Goal: Information Seeking & Learning: Learn about a topic

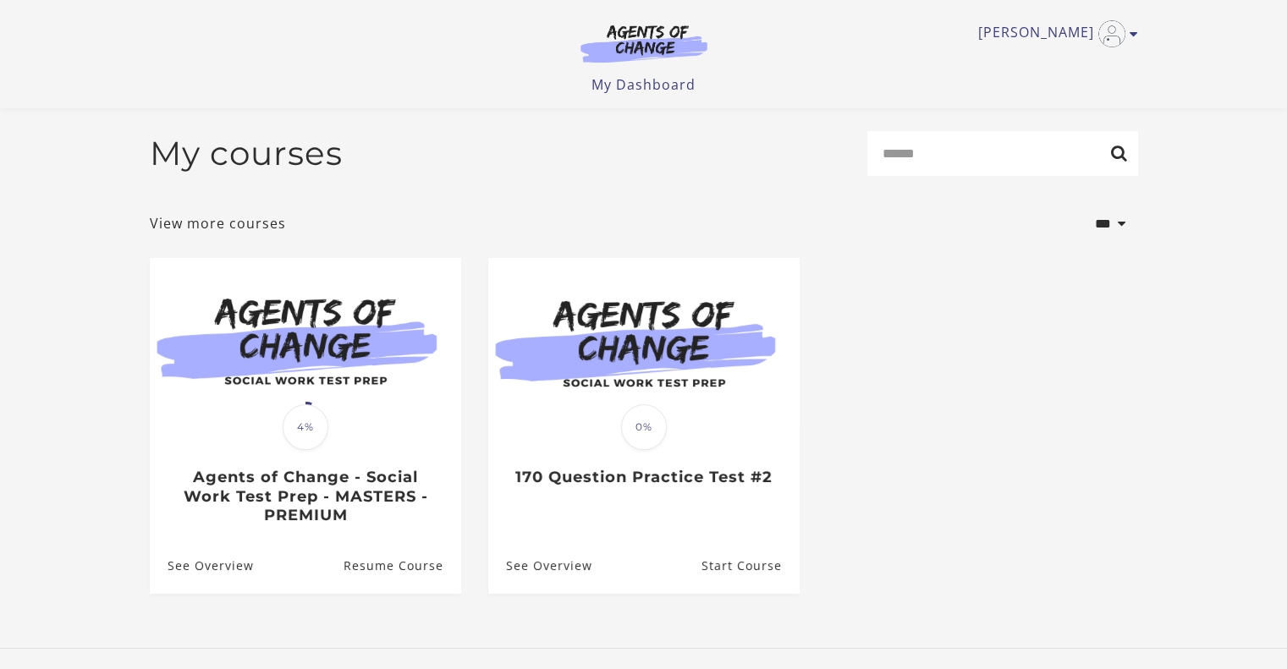
scroll to position [106, 0]
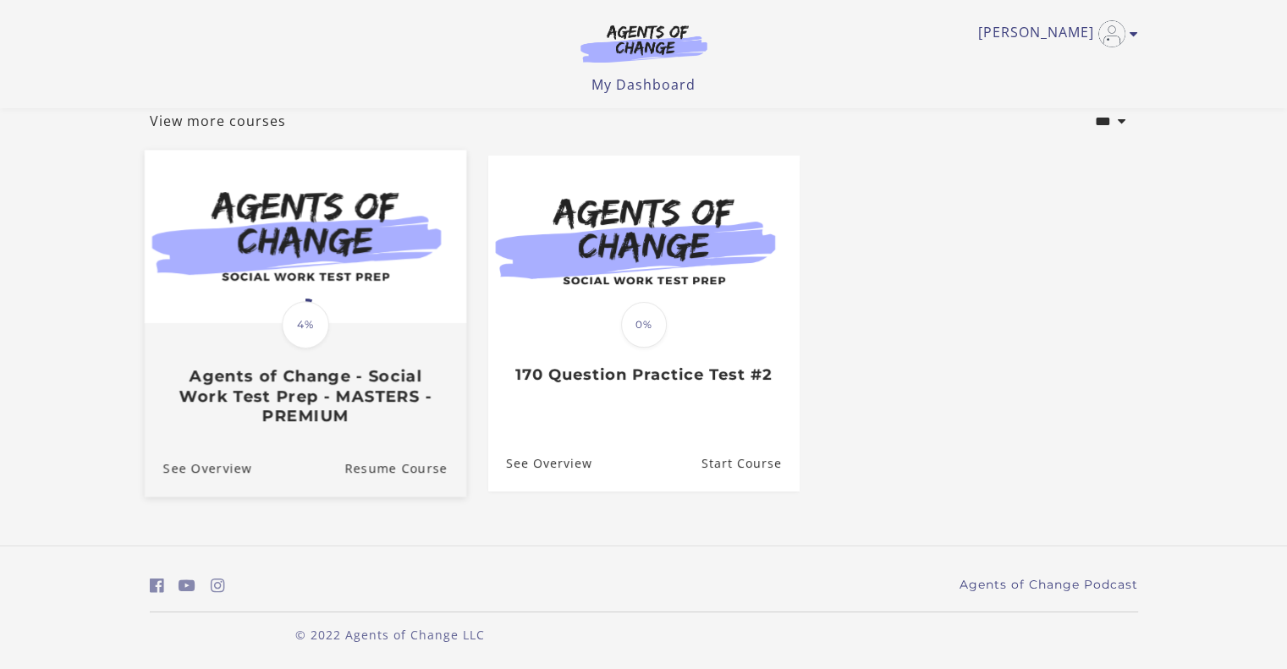
click at [261, 401] on h3 "Agents of Change - Social Work Test Prep - MASTERS - PREMIUM" at bounding box center [304, 396] width 284 height 59
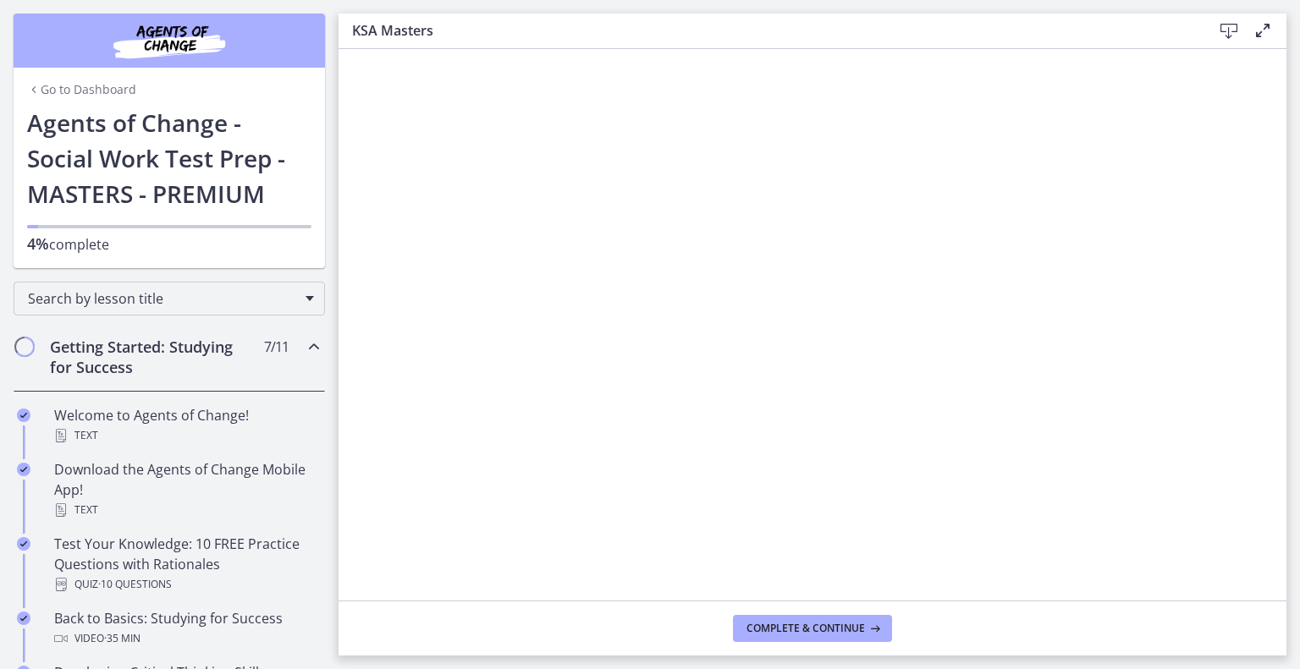
click at [1229, 33] on icon at bounding box center [1228, 31] width 20 height 20
click at [843, 632] on span "Complete & continue" at bounding box center [805, 629] width 118 height 14
click at [802, 623] on span "Complete & continue" at bounding box center [805, 629] width 118 height 14
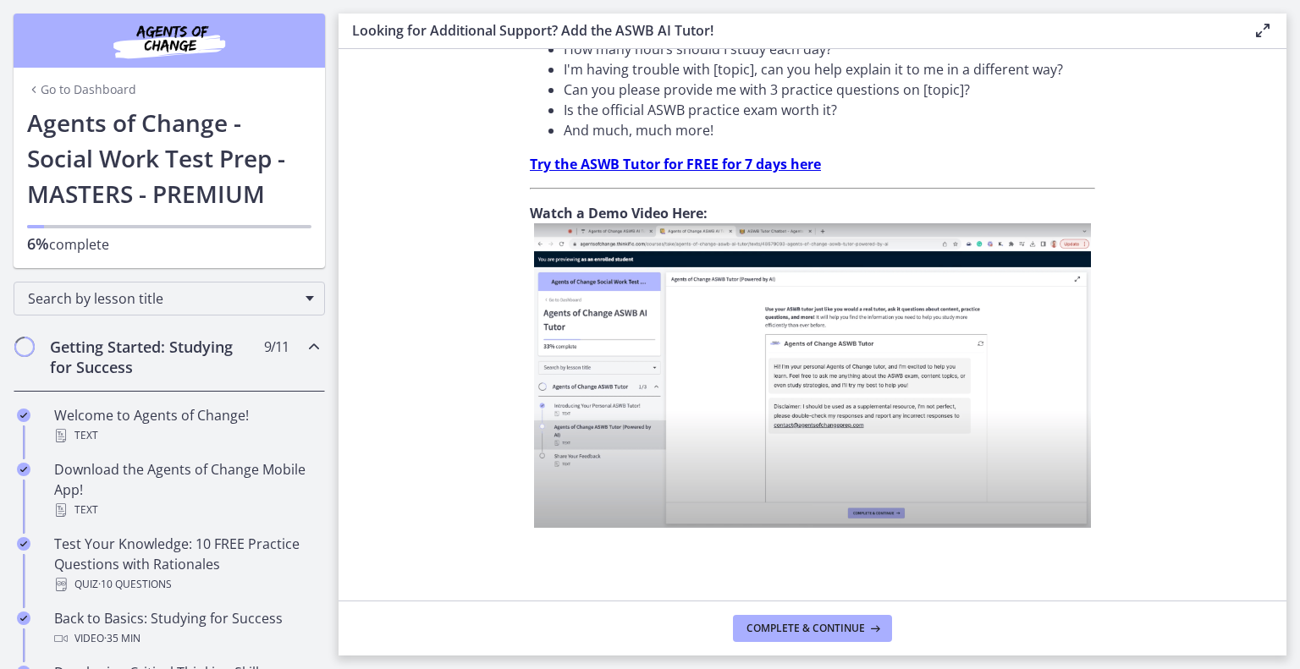
scroll to position [591, 0]
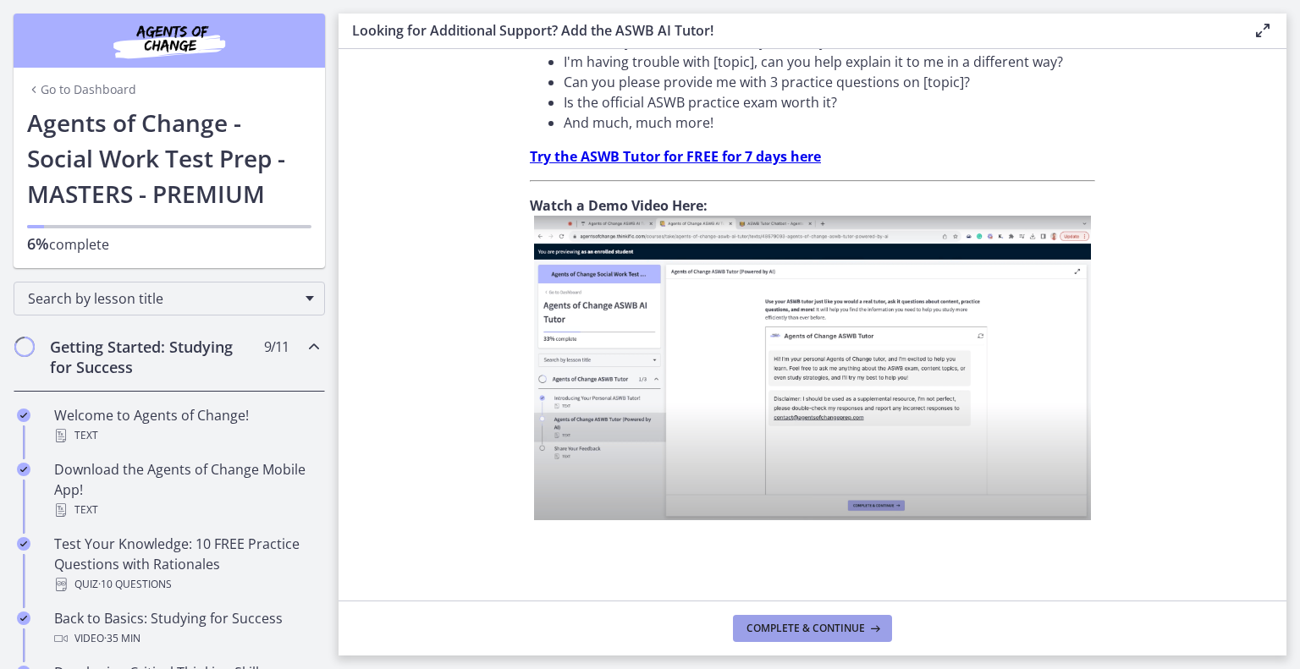
click at [833, 635] on span "Complete & continue" at bounding box center [805, 629] width 118 height 14
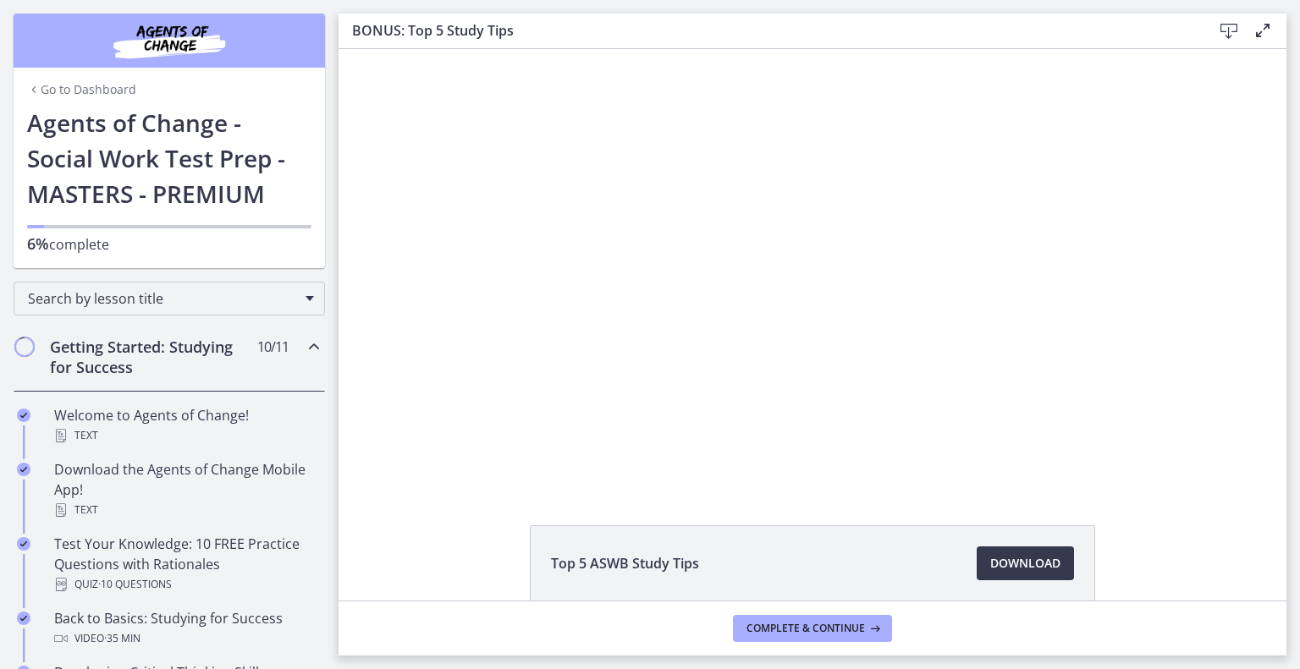
click at [940, 326] on div at bounding box center [812, 267] width 778 height 437
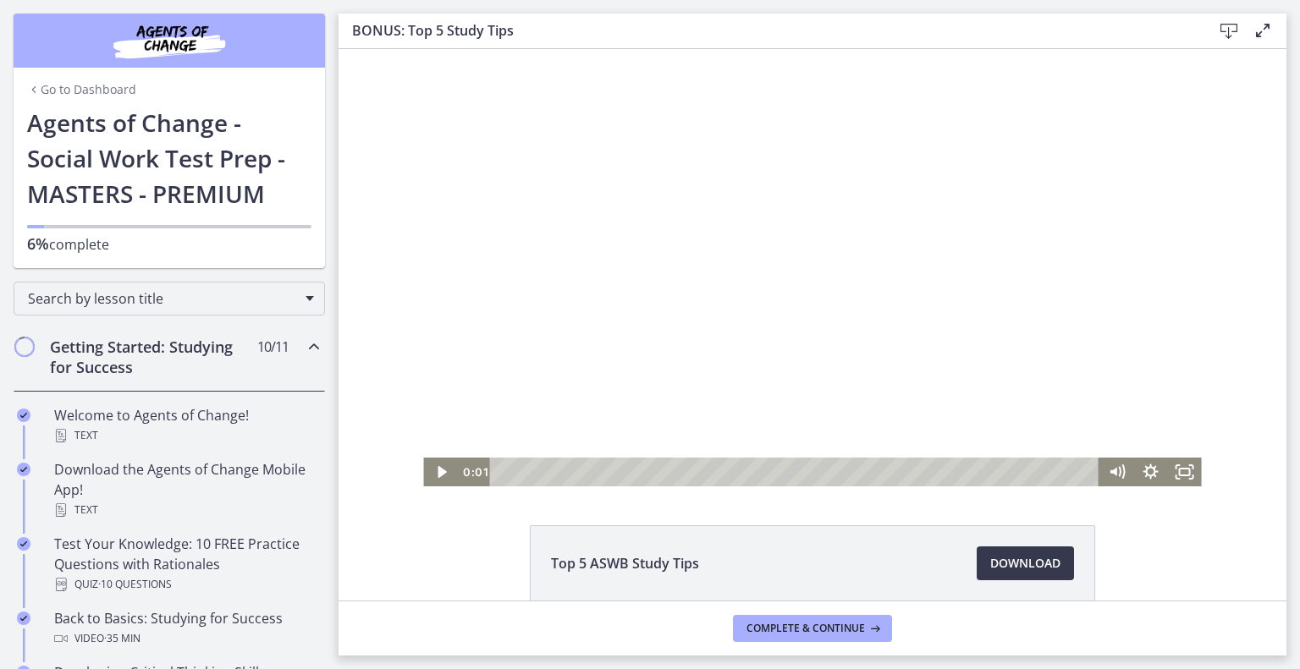
click at [976, 316] on div at bounding box center [812, 267] width 778 height 437
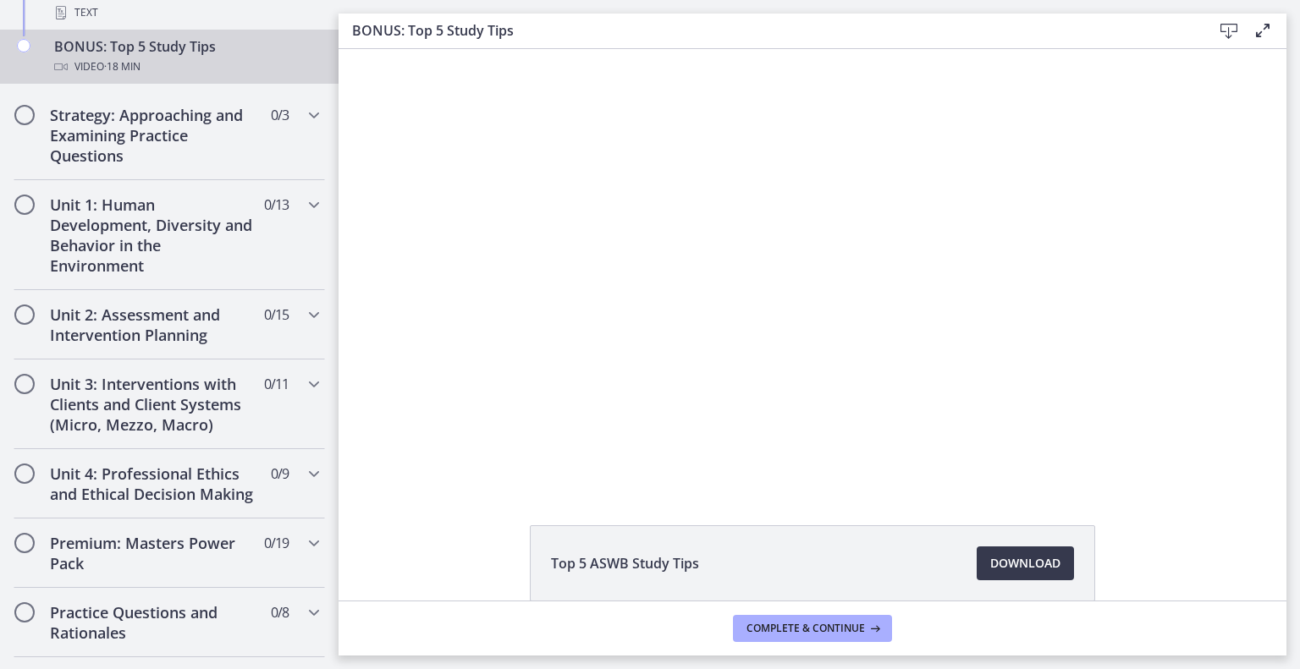
scroll to position [976, 0]
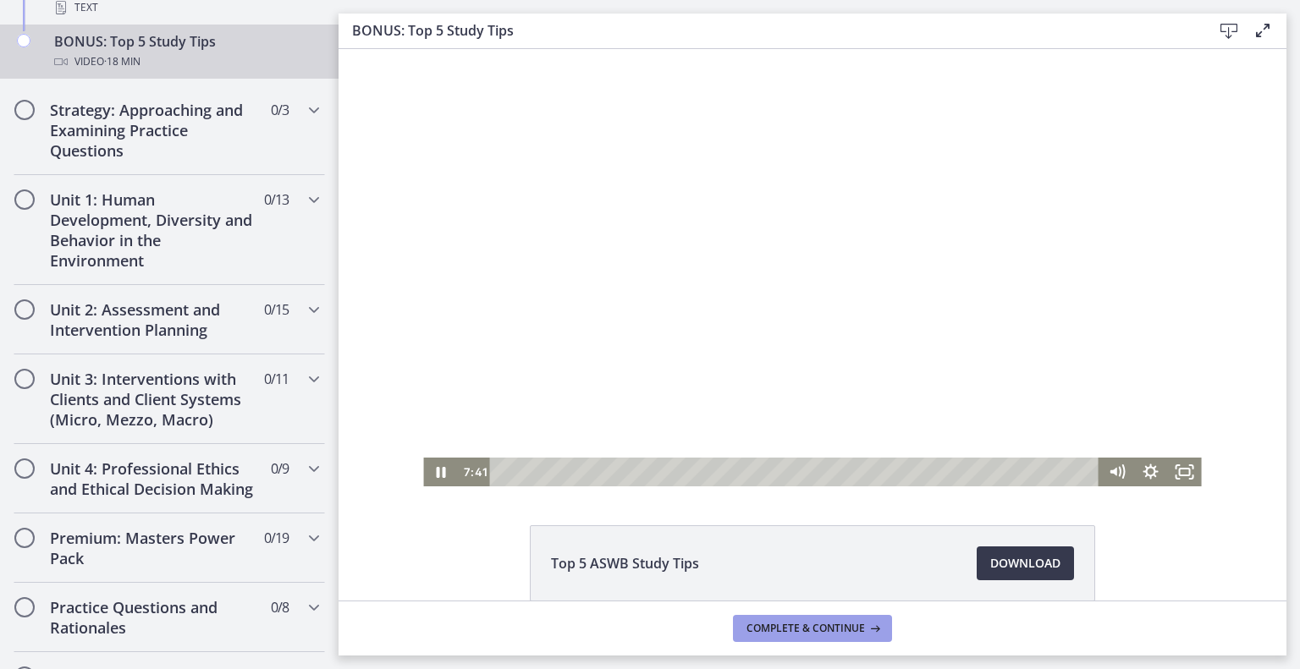
click at [858, 631] on span "Complete & continue" at bounding box center [805, 629] width 118 height 14
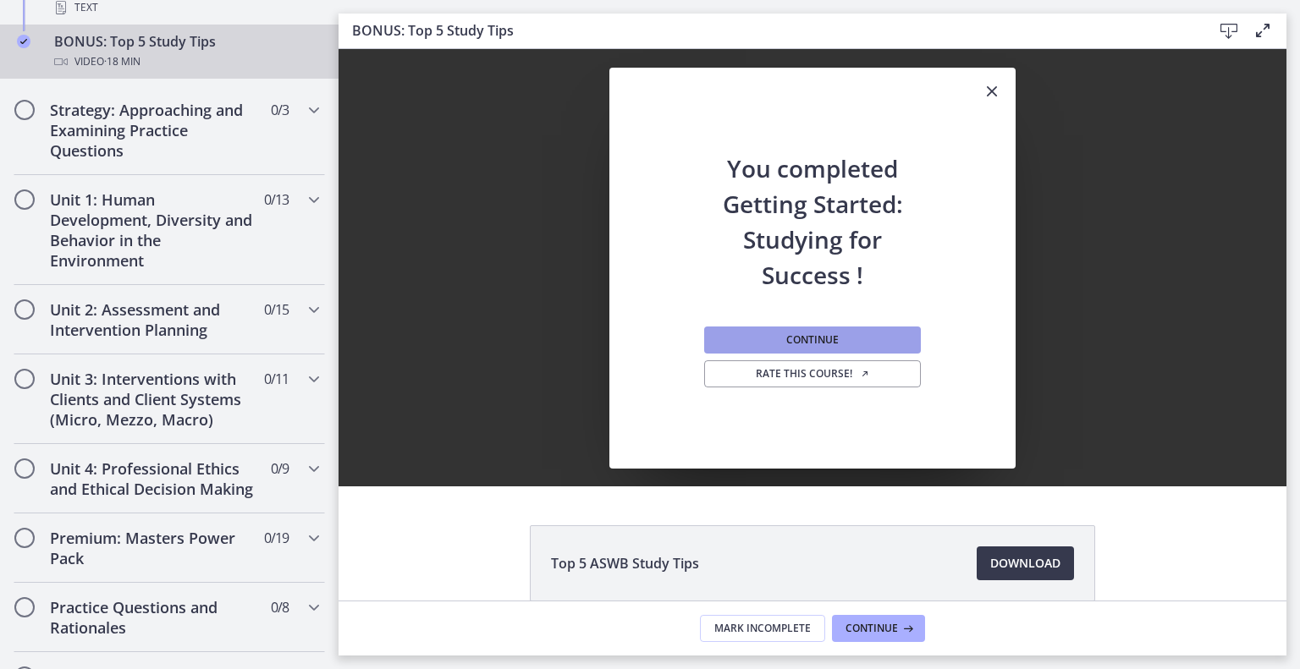
click at [887, 344] on button "Continue" at bounding box center [812, 340] width 217 height 27
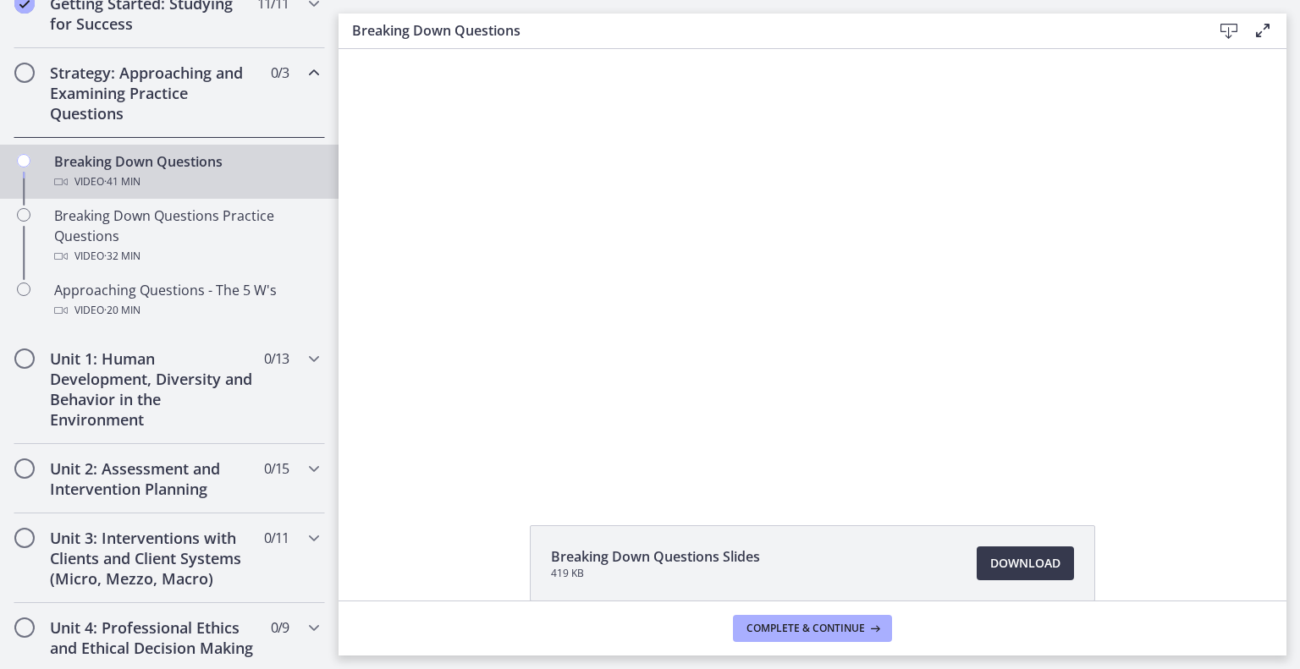
scroll to position [341, 0]
click at [1130, 433] on div at bounding box center [812, 267] width 778 height 437
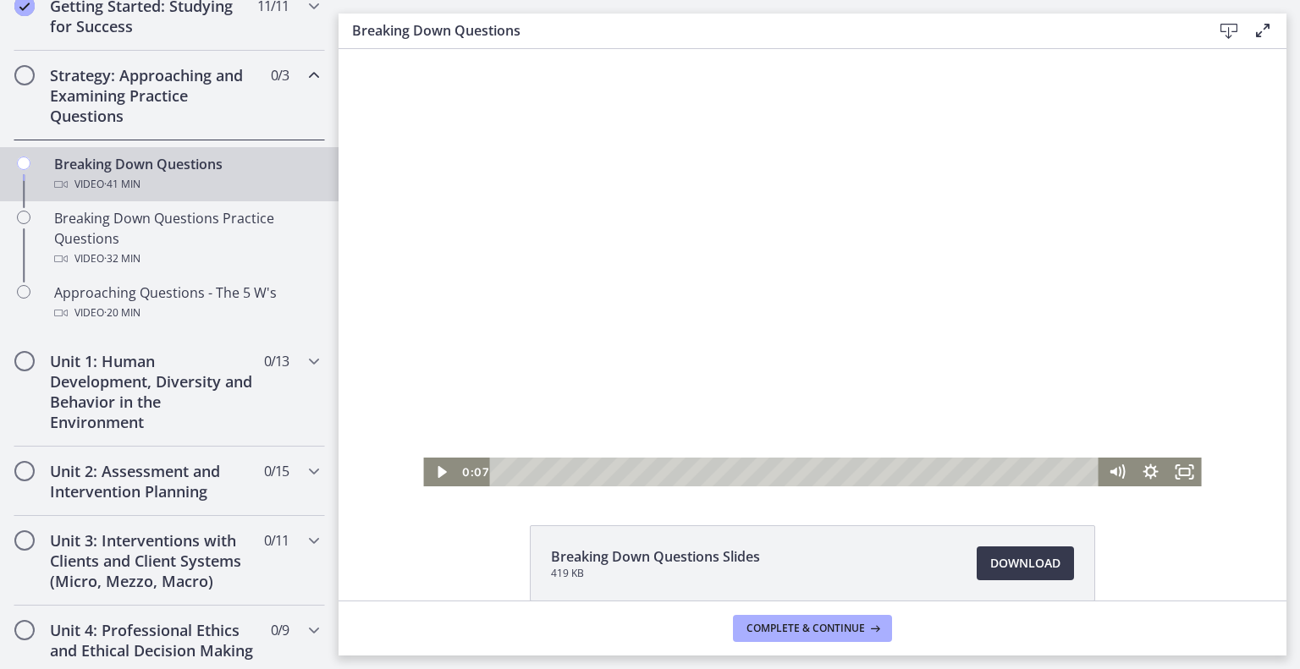
click at [1178, 472] on icon "Fullscreen" at bounding box center [1185, 472] width 34 height 29
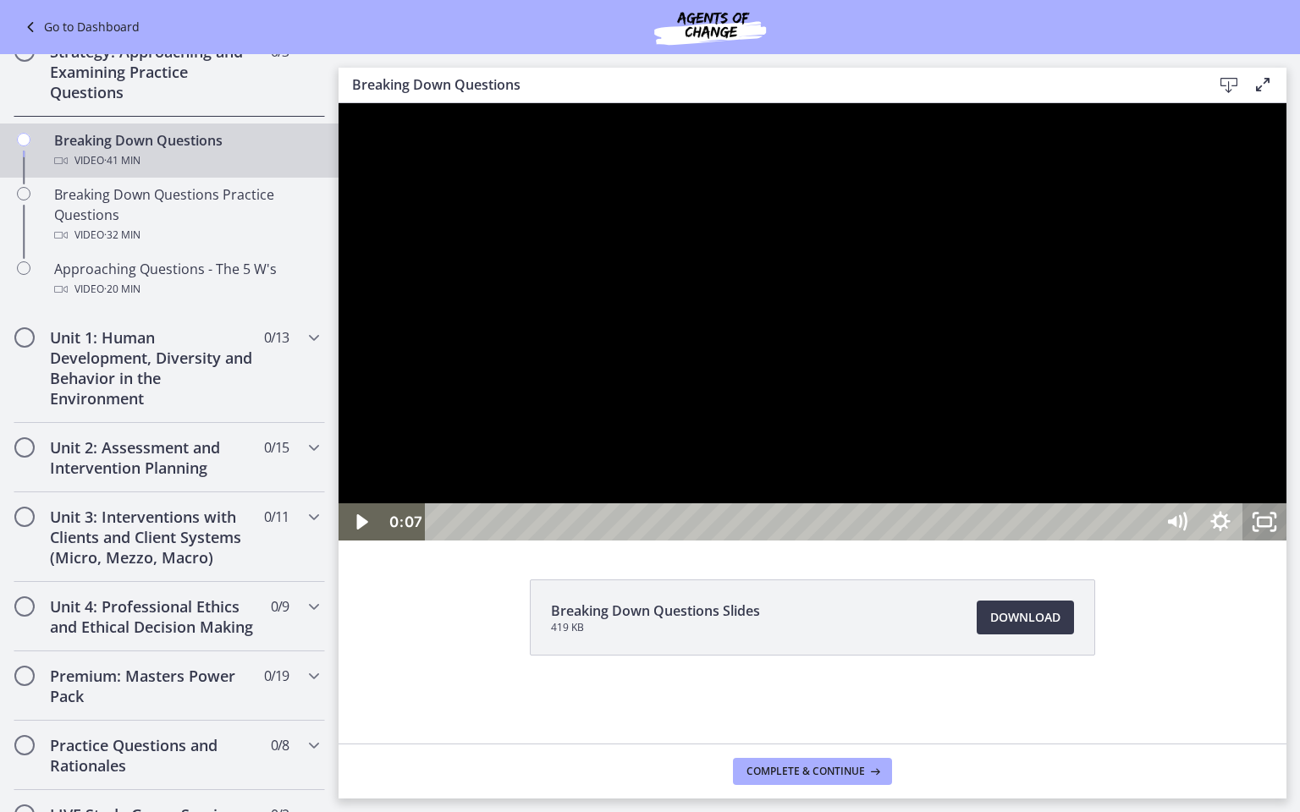
click at [1286, 541] on div at bounding box center [812, 321] width 948 height 437
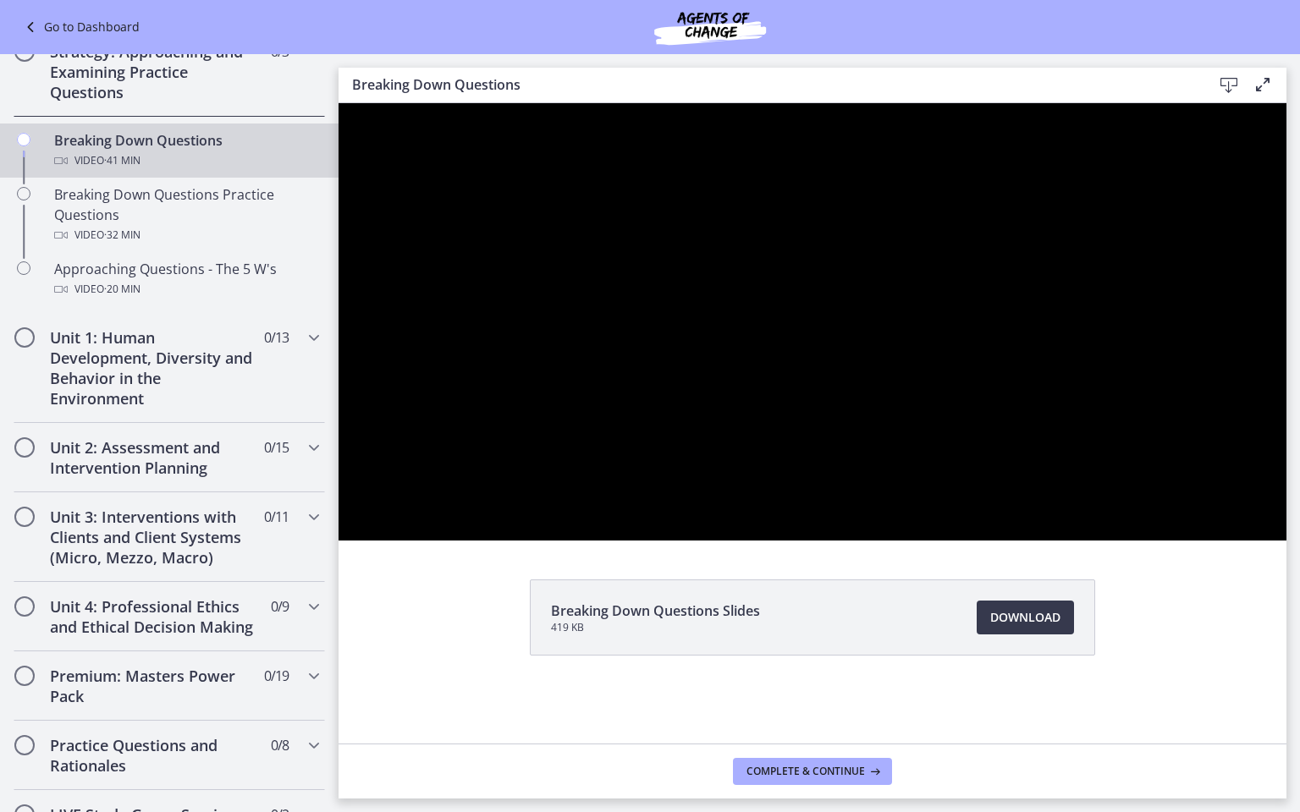
click at [1153, 541] on div at bounding box center [812, 321] width 948 height 437
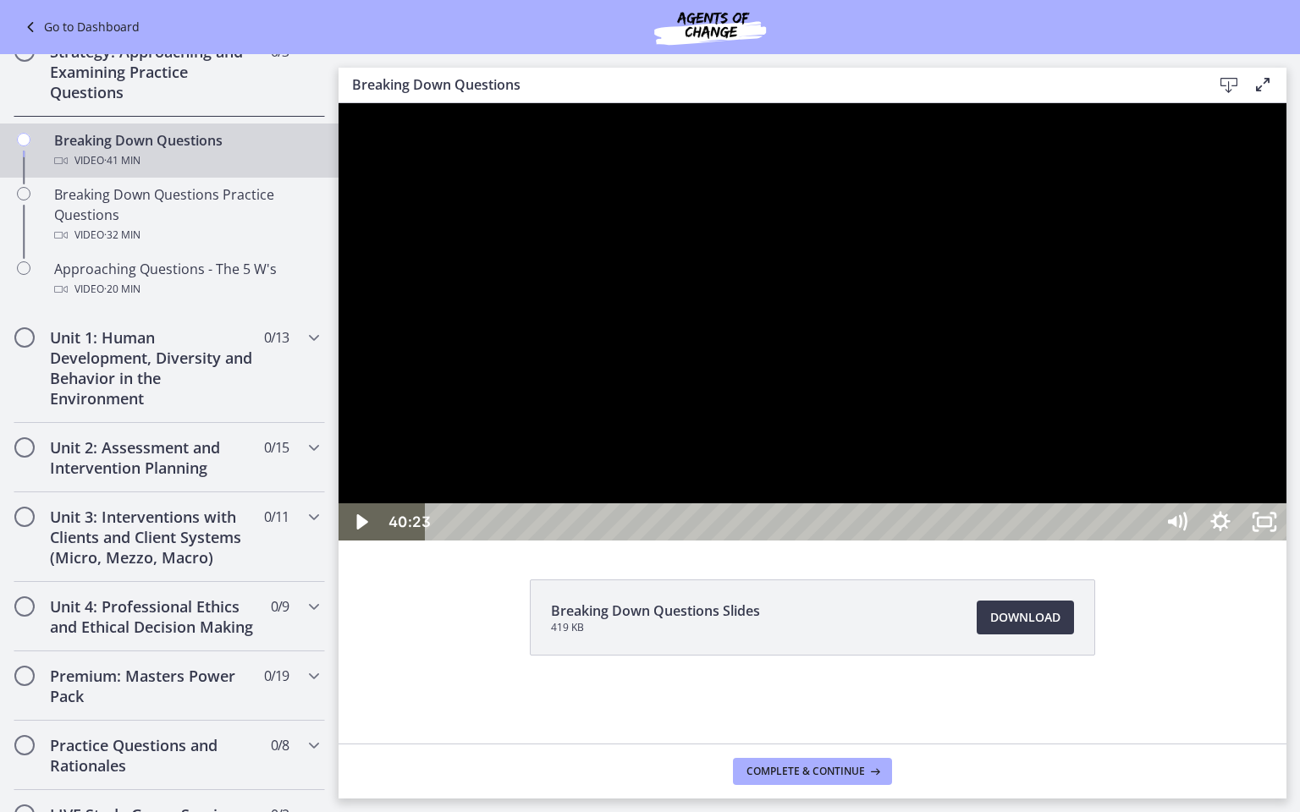
click at [1286, 541] on icon "Unfullscreen" at bounding box center [1264, 521] width 44 height 37
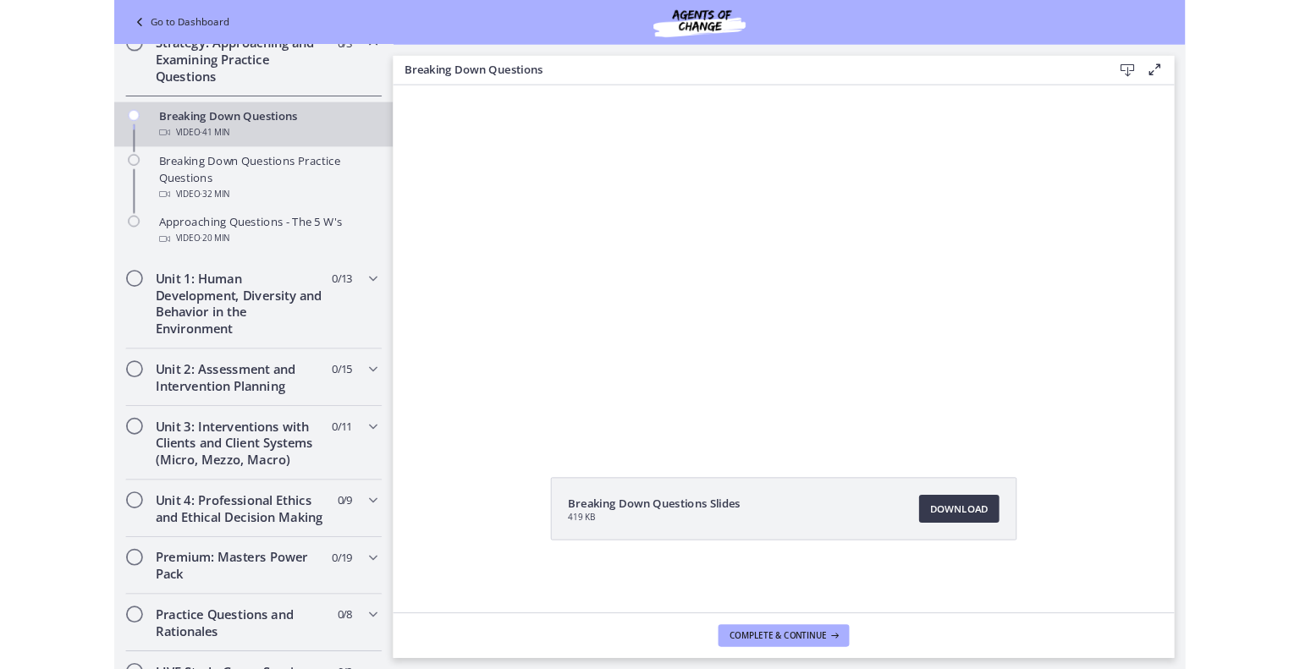
scroll to position [419, 0]
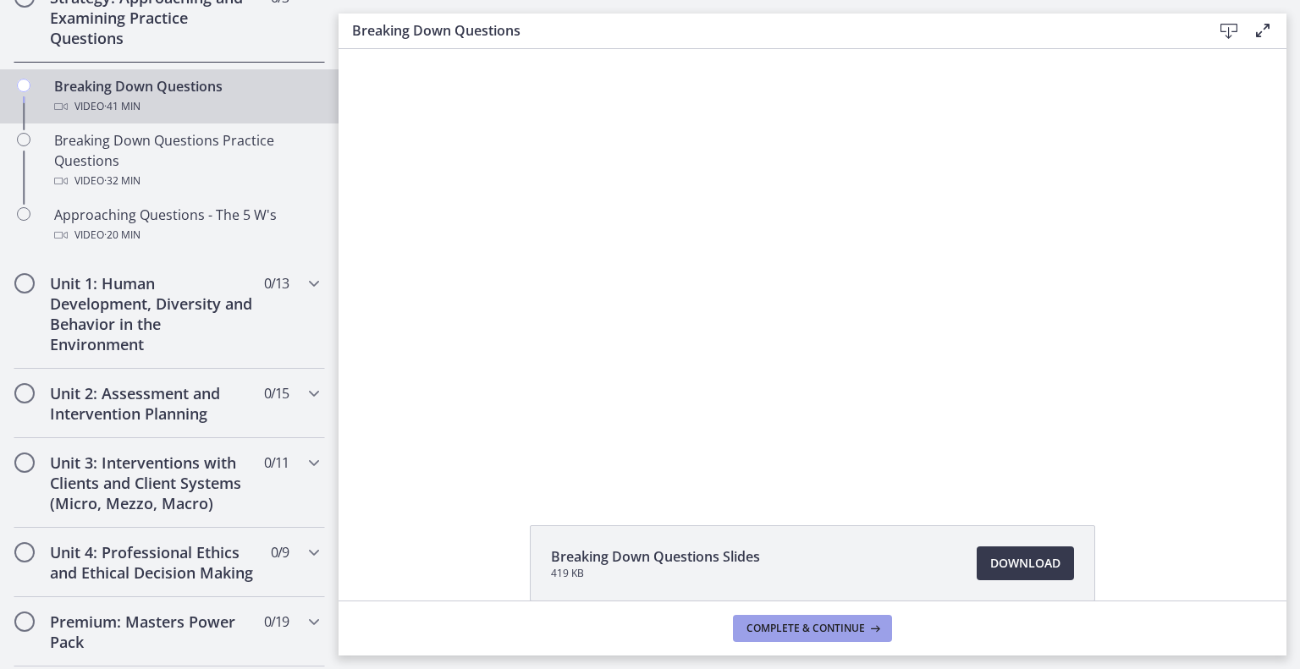
click at [822, 624] on span "Complete & continue" at bounding box center [805, 629] width 118 height 14
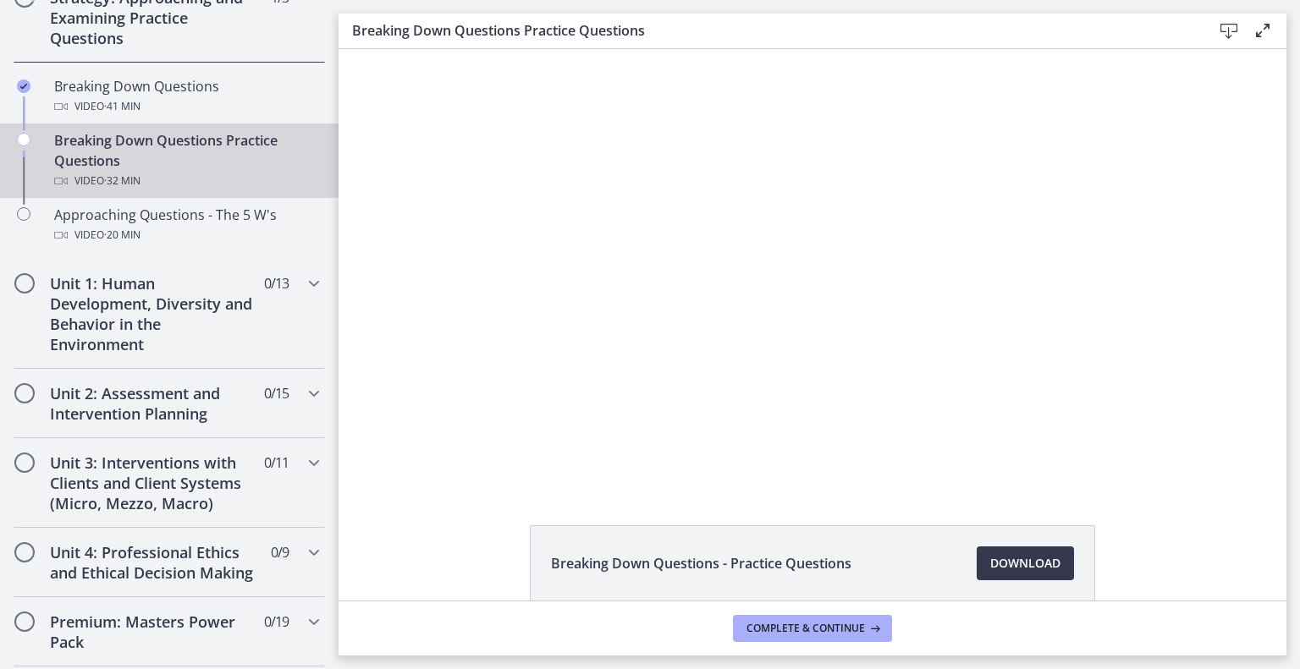
click at [1161, 412] on div at bounding box center [812, 267] width 870 height 437
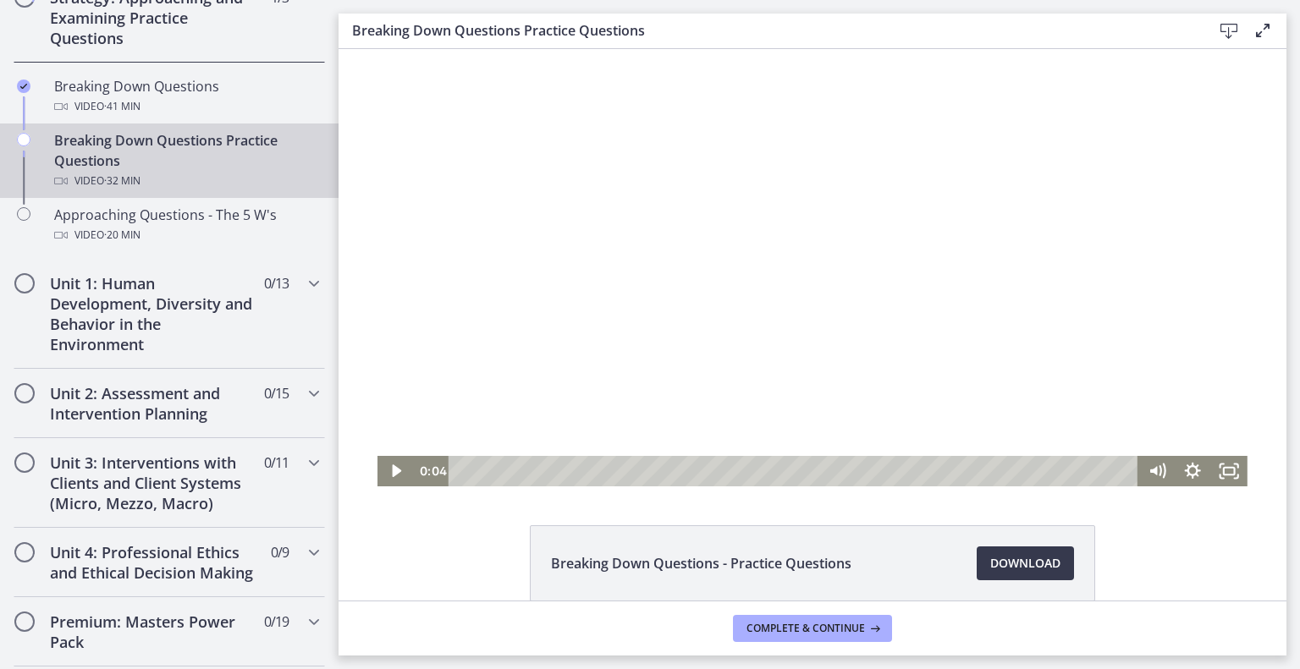
click at [1221, 471] on icon "Fullscreen" at bounding box center [1229, 471] width 36 height 30
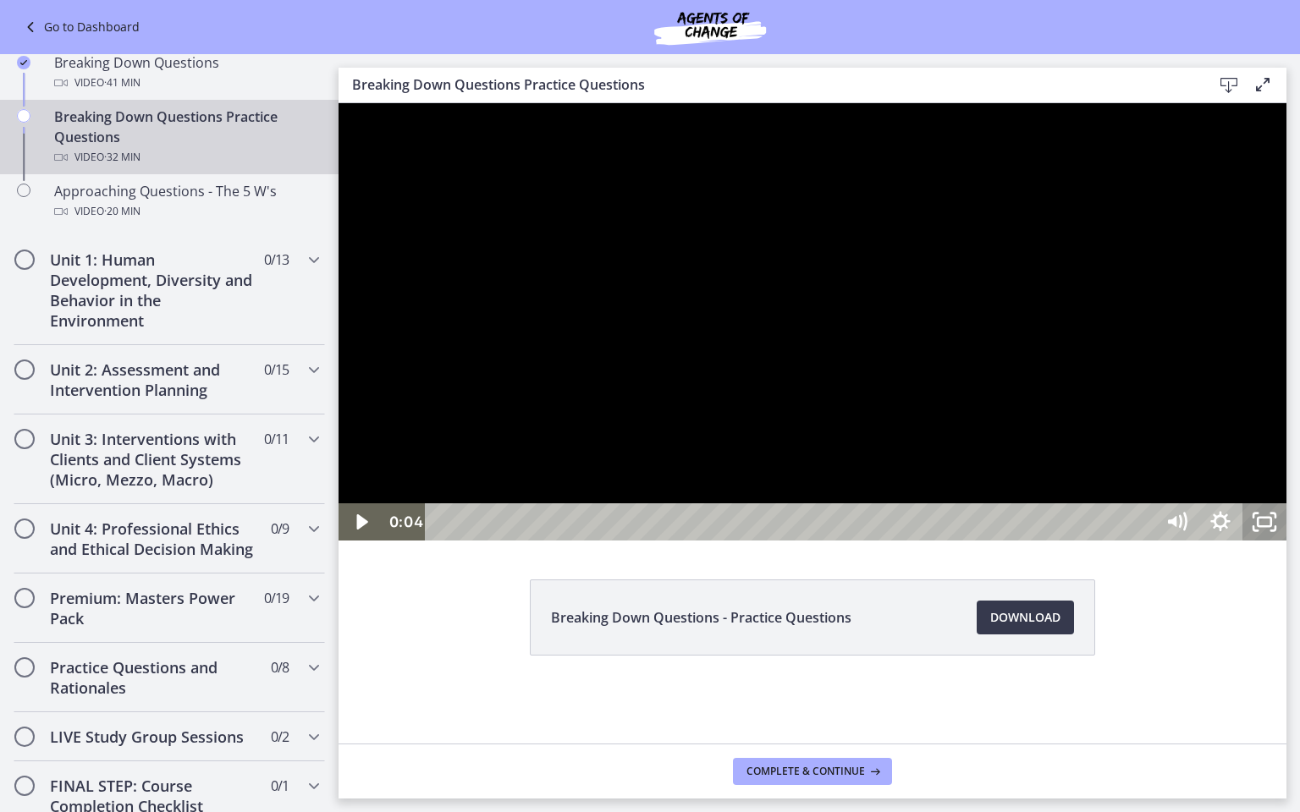
click at [1286, 541] on div at bounding box center [812, 321] width 948 height 437
click at [1236, 541] on div "Click for sound @keyframes VOLUME_SMALL_WAVE_FLASH { 0% { opacity: 0; } 33% { o…" at bounding box center [812, 321] width 948 height 437
click at [1094, 541] on div at bounding box center [812, 321] width 948 height 437
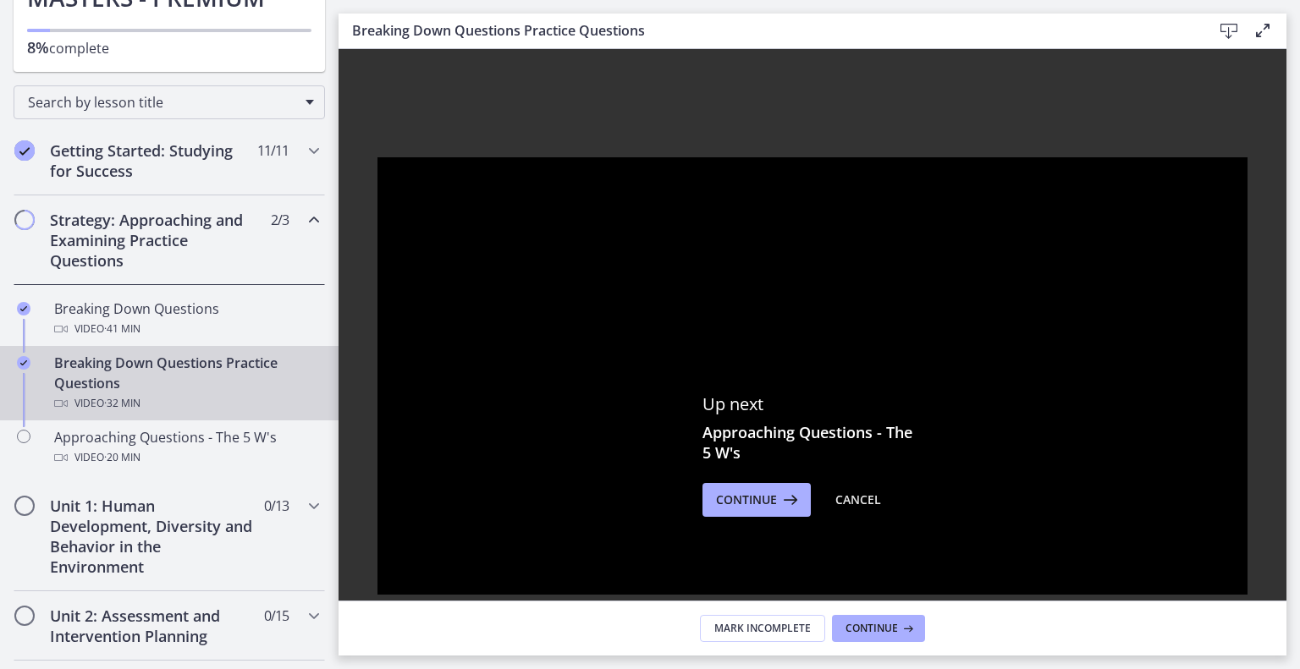
scroll to position [197, 0]
click at [898, 629] on icon at bounding box center [906, 629] width 17 height 14
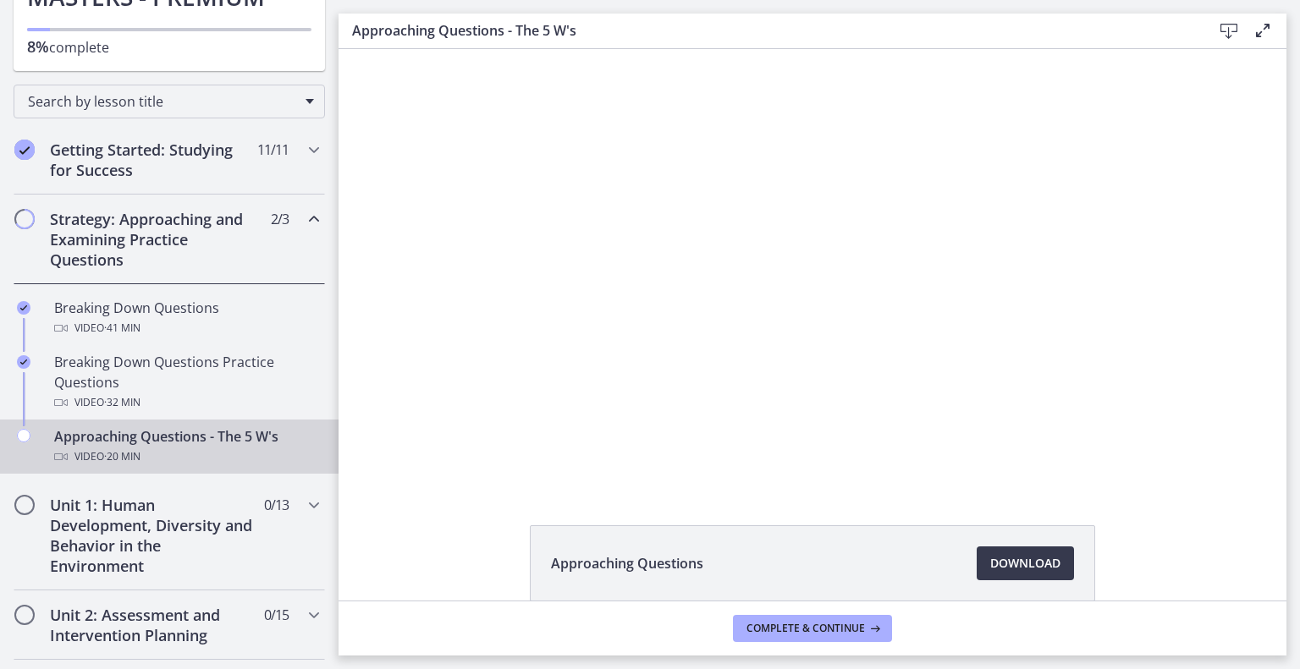
click at [904, 420] on div at bounding box center [812, 267] width 778 height 437
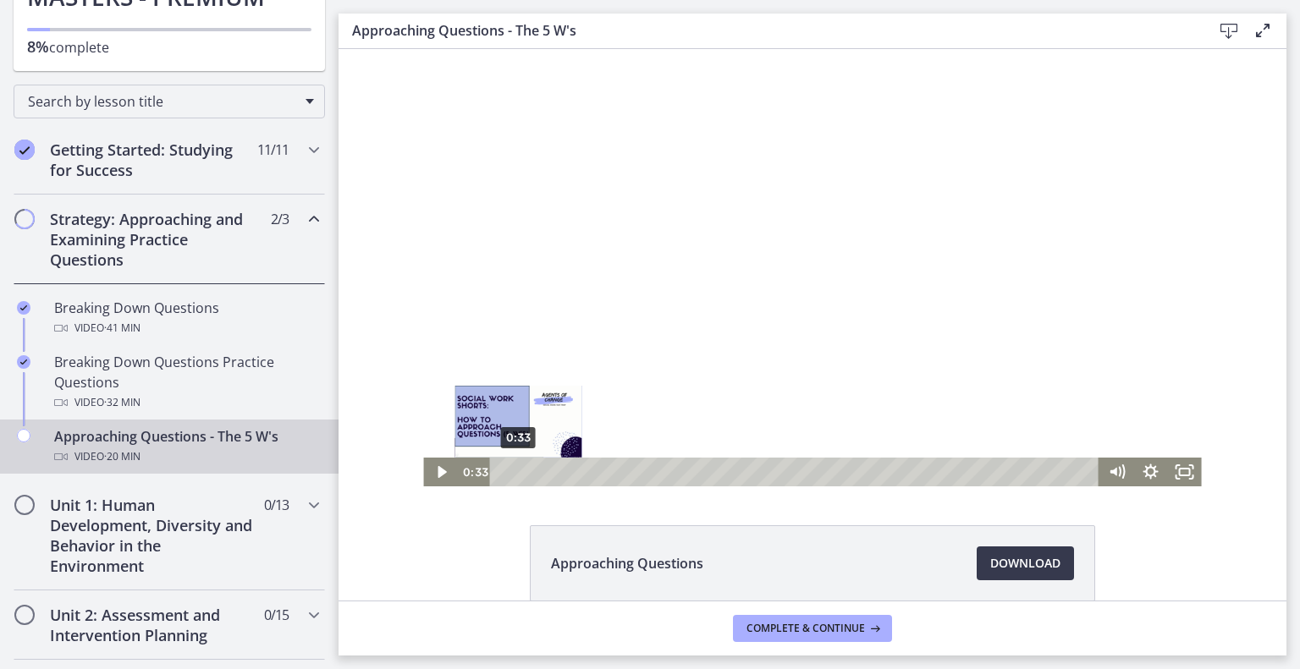
click at [503, 468] on div "0:33" at bounding box center [797, 472] width 589 height 29
click at [821, 318] on div at bounding box center [812, 267] width 778 height 437
click at [1185, 476] on icon "Fullscreen" at bounding box center [1185, 472] width 34 height 29
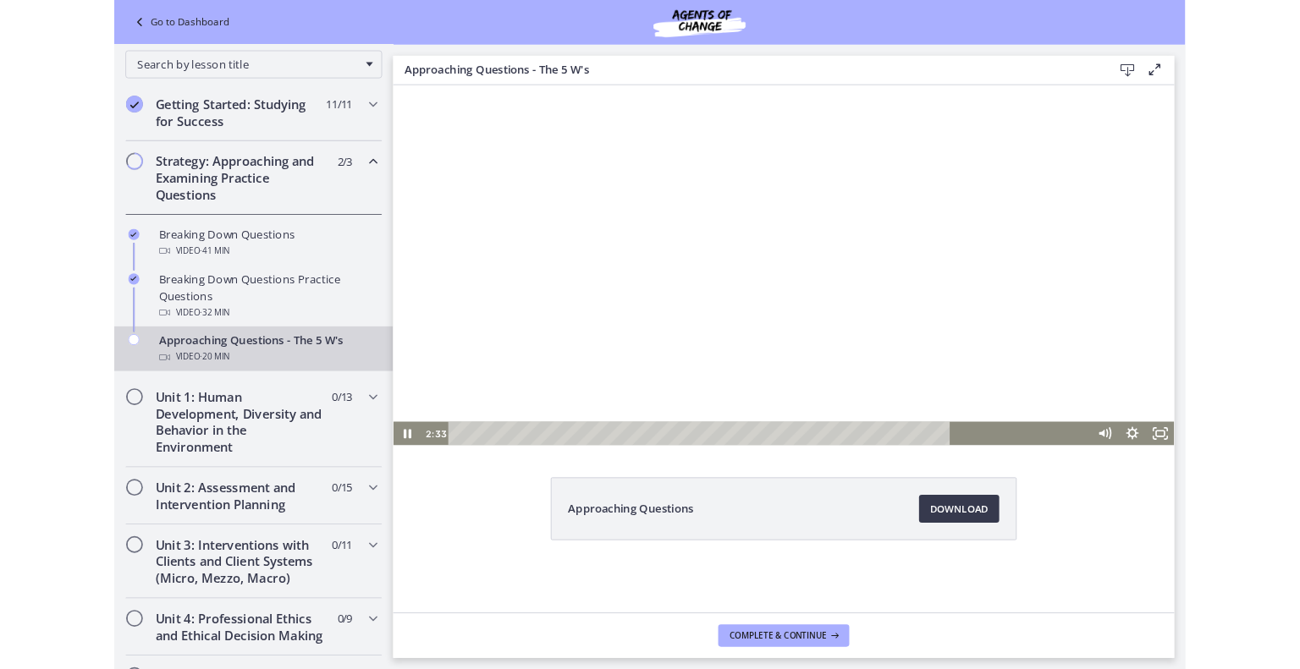
scroll to position [275, 0]
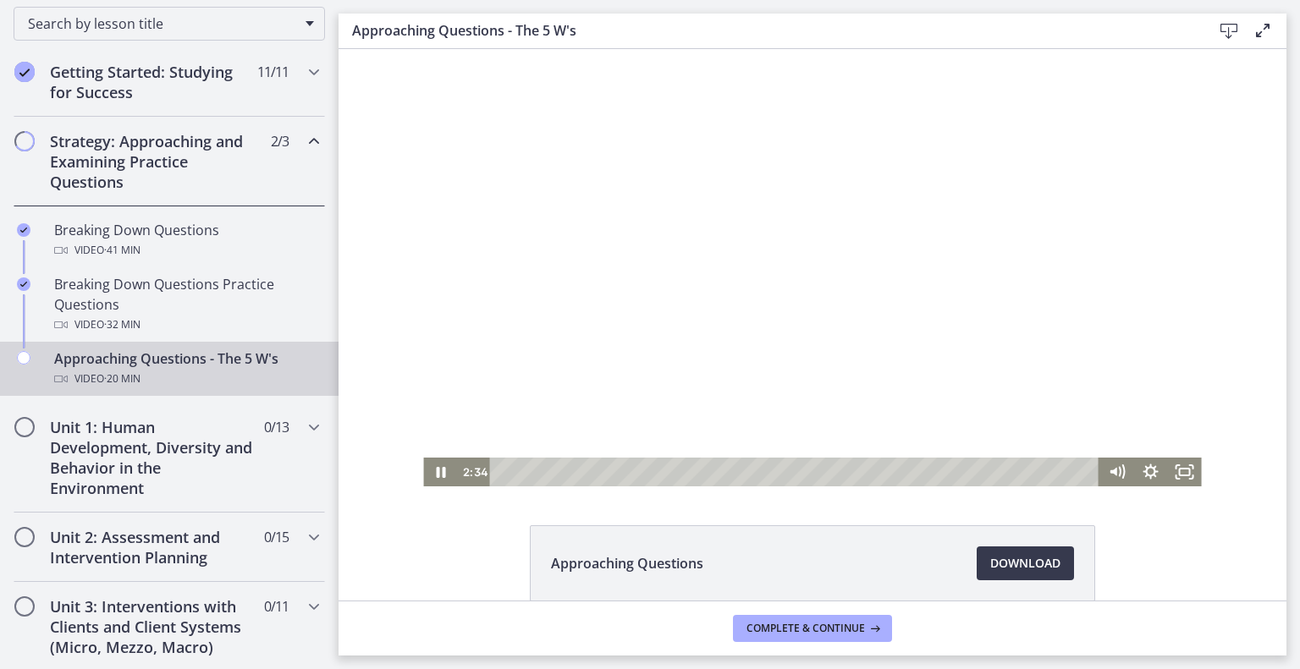
click at [793, 311] on div at bounding box center [812, 267] width 778 height 437
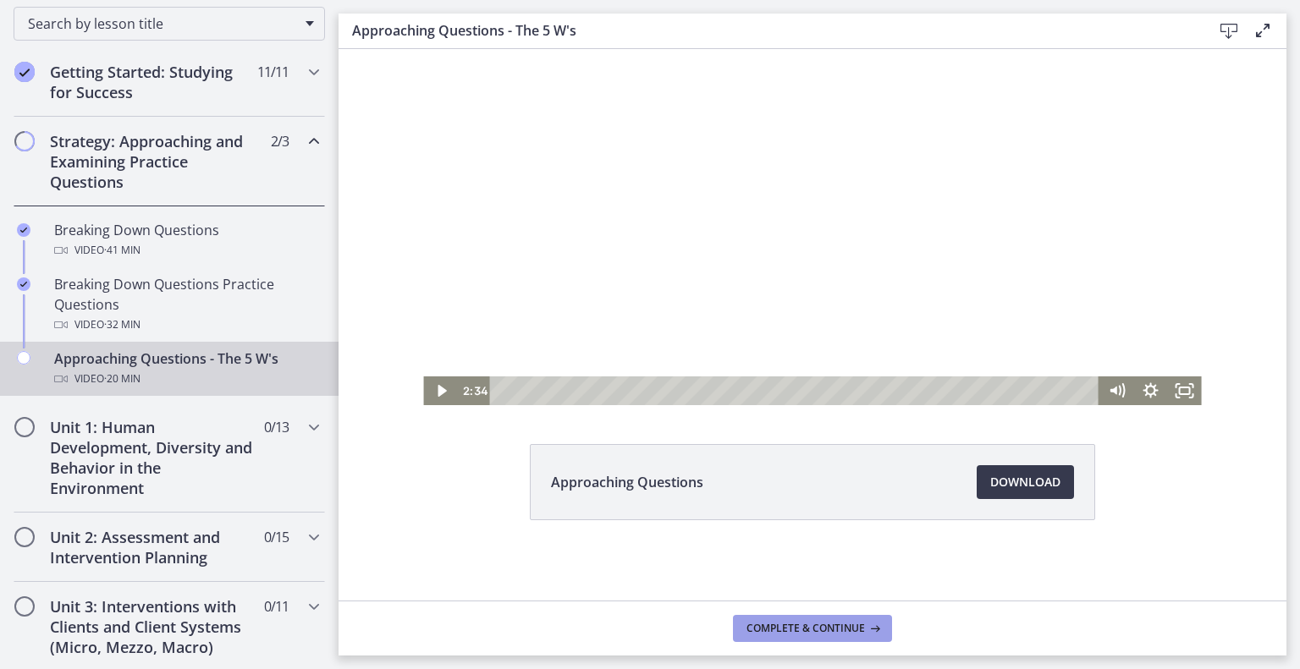
click at [855, 633] on span "Complete & continue" at bounding box center [805, 629] width 118 height 14
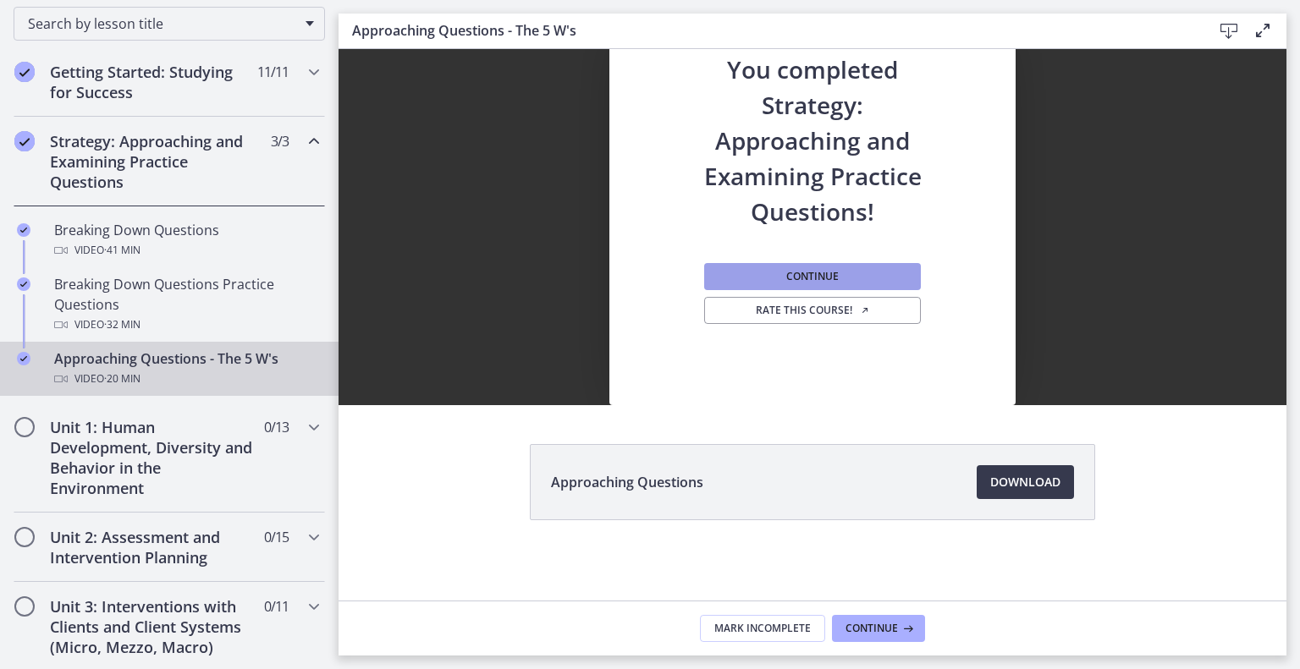
click at [870, 283] on button "Continue" at bounding box center [812, 276] width 217 height 27
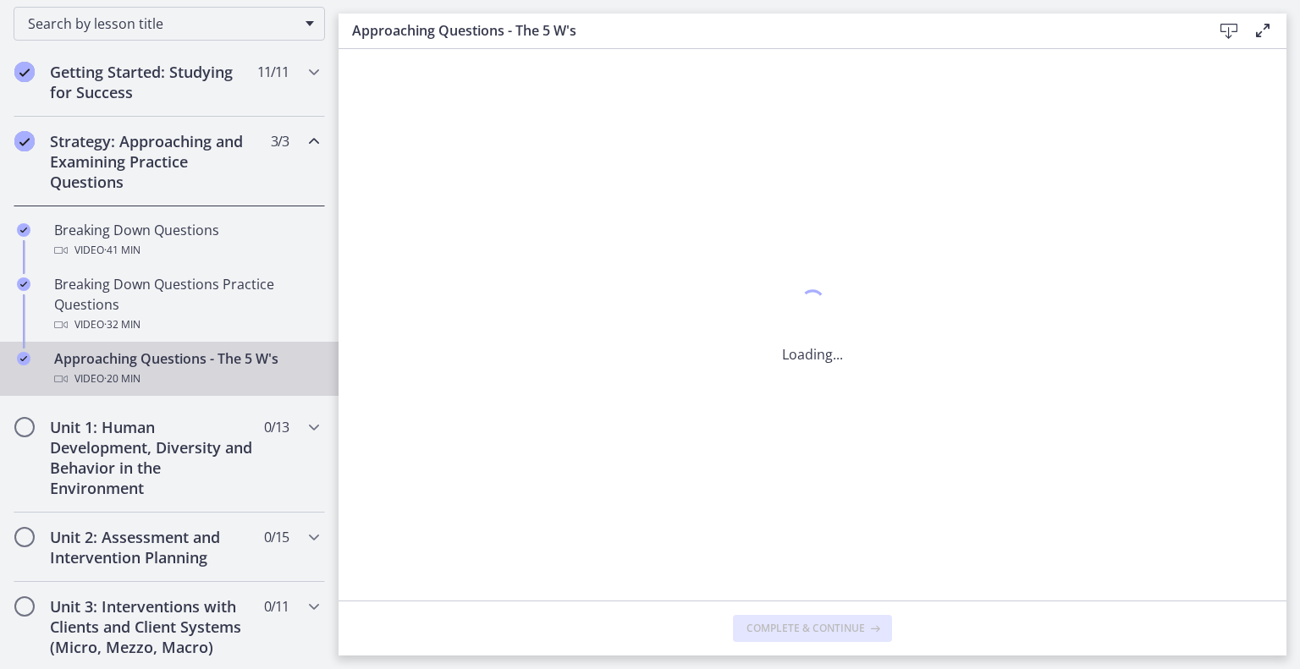
scroll to position [0, 0]
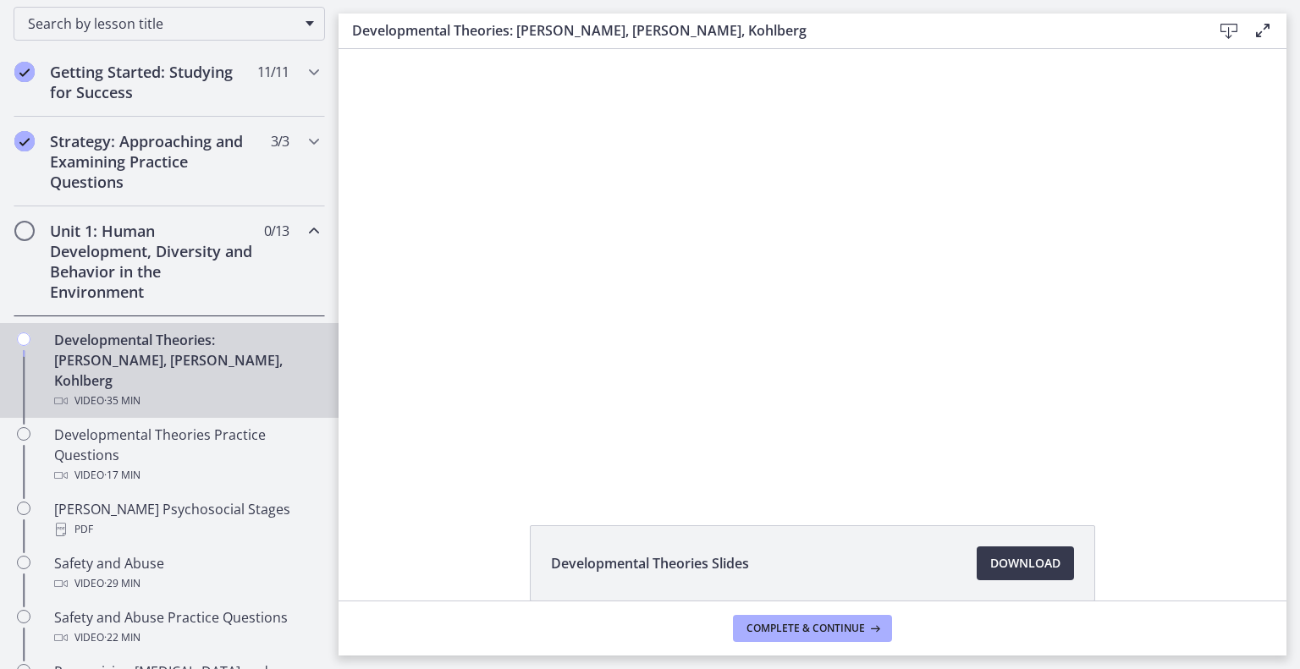
click at [908, 283] on div at bounding box center [812, 267] width 778 height 437
